Goal: Entertainment & Leisure: Consume media (video, audio)

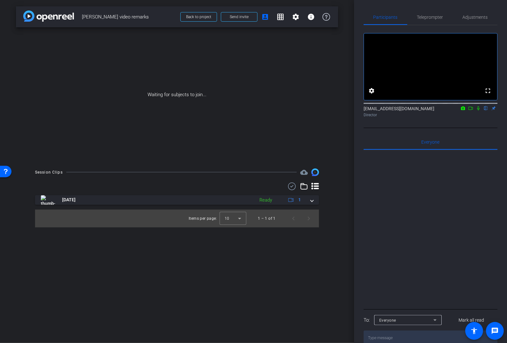
click at [48, 13] on img at bounding box center [48, 16] width 51 height 11
click at [46, 19] on img at bounding box center [48, 16] width 51 height 11
click at [209, 16] on span "Back to project" at bounding box center [198, 17] width 25 height 4
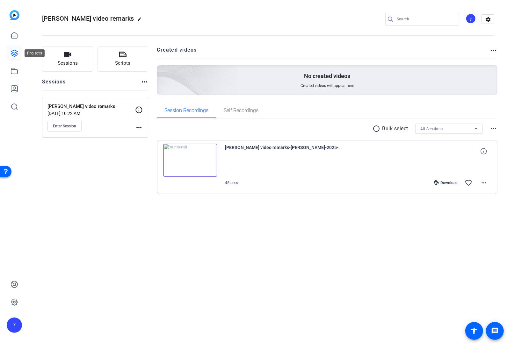
click at [12, 53] on icon at bounding box center [14, 53] width 6 height 6
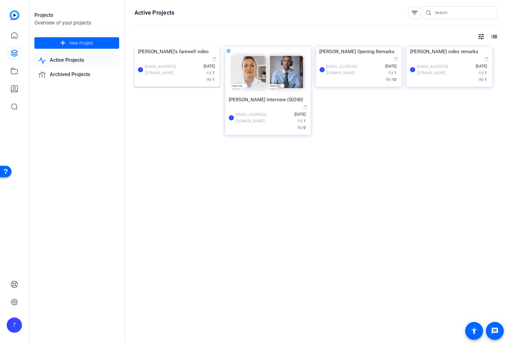
click at [176, 47] on img at bounding box center [176, 47] width 85 height 0
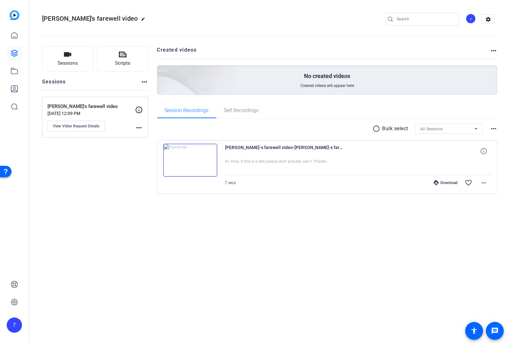
click at [188, 156] on img at bounding box center [190, 160] width 54 height 33
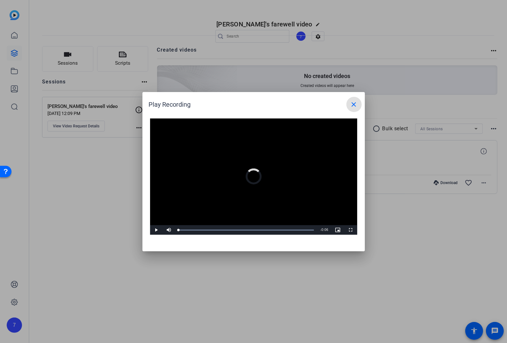
drag, startPoint x: 271, startPoint y: 230, endPoint x: 118, endPoint y: 227, distance: 152.9
click at [118, 228] on div "Play Recording close Video Player is loading. Play Video Play Mute 0% Current T…" at bounding box center [253, 171] width 507 height 343
click at [155, 230] on span "Video Player" at bounding box center [156, 230] width 13 height 0
